Goal: Task Accomplishment & Management: Use online tool/utility

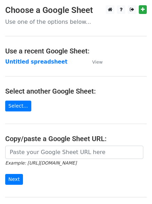
click at [75, 145] on main "Choose a Google Sheet Use one of the options below... Use a recent Google Sheet…" at bounding box center [76, 113] width 152 height 217
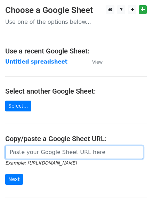
click at [73, 150] on input "url" at bounding box center [74, 151] width 139 height 13
paste input "https://docs.google.com/spreadsheets/d/1_N1-diHWJoRK3-JrOT_-tQWowS-0LsSErwCQpYP…"
type input "https://docs.google.com/spreadsheets/d/1_N1-diHWJoRK3-JrOT_-tQWowS-0LsSErwCQpYP…"
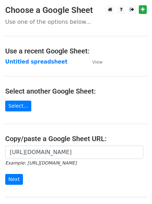
scroll to position [0, 0]
click at [11, 173] on form "https://docs.google.com/spreadsheets/d/1_N1-diHWJoRK3-JrOT_-tQWowS-0LsSErwCQpYP…" at bounding box center [76, 164] width 142 height 39
click at [11, 180] on input "Next" at bounding box center [14, 179] width 18 height 11
